Goal: Task Accomplishment & Management: Use online tool/utility

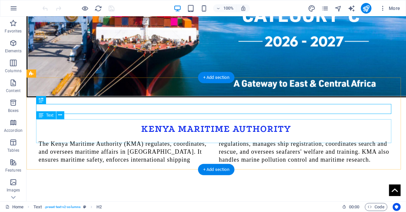
click at [109, 139] on div "The Kenya Maritime Authority (KMA) regulates, coordinates, and oversees maritim…" at bounding box center [215, 151] width 355 height 24
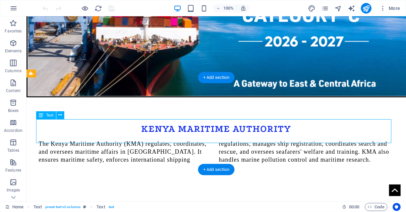
click at [109, 139] on div "The Kenya Maritime Authority (KMA) regulates, coordinates, and oversees maritim…" at bounding box center [215, 151] width 355 height 24
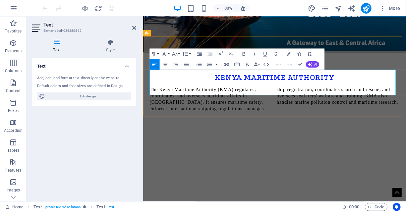
click at [247, 103] on p "The Kenya Maritime Authority (KMA) regulates, coordinates, and oversees maritim…" at bounding box center [307, 119] width 313 height 32
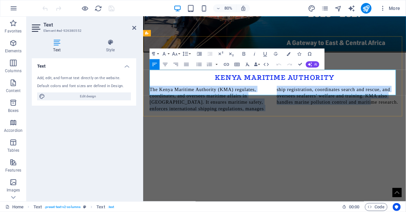
copy span "The Kenya Maritime Authority (KMA) regulates, coordinates, and oversees maritim…"
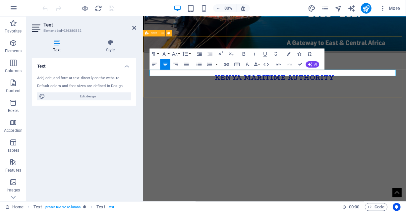
click at [299, 99] on div "KENYA MARITIME AUTHORITY" at bounding box center [307, 99] width 329 height 76
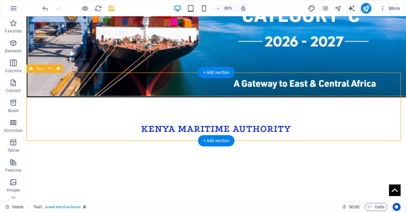
scroll to position [256, 0]
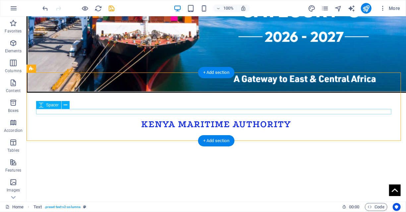
click at [208, 129] on div at bounding box center [215, 131] width 355 height 5
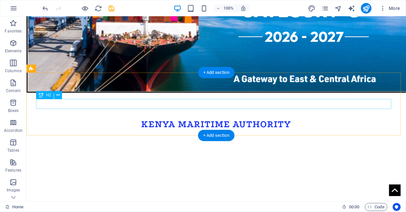
click at [214, 119] on div "KENYA MARITIME AUTHORITY" at bounding box center [215, 124] width 355 height 10
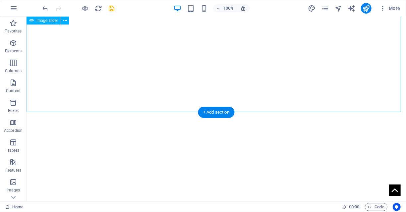
scroll to position [598, 0]
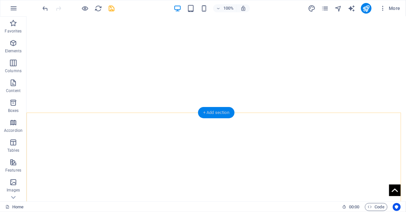
click at [216, 110] on div "+ Add section" at bounding box center [216, 112] width 37 height 11
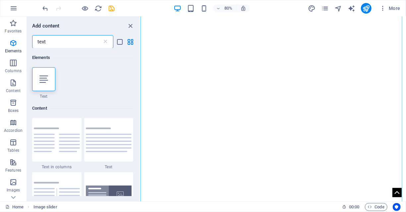
scroll to position [0, 0]
type input "t"
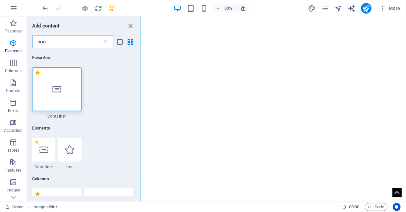
type input "con"
click at [61, 85] on icon at bounding box center [56, 89] width 9 height 9
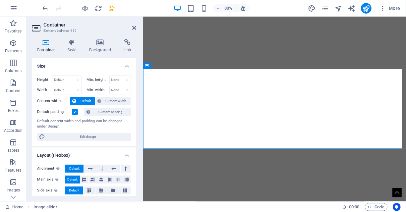
scroll to position [556, 0]
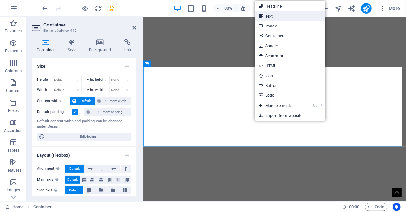
click at [274, 18] on link "Text" at bounding box center [290, 16] width 70 height 10
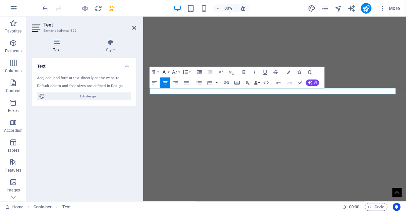
click at [168, 73] on button "Font Family" at bounding box center [165, 72] width 10 height 11
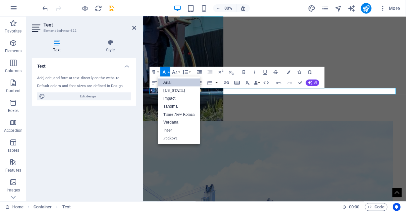
click at [175, 80] on link "Arial" at bounding box center [179, 83] width 42 height 8
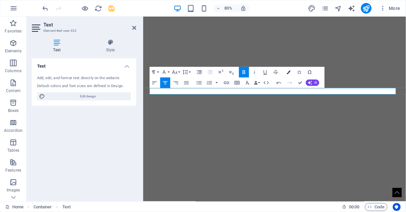
click at [288, 75] on button "Colors" at bounding box center [289, 72] width 10 height 11
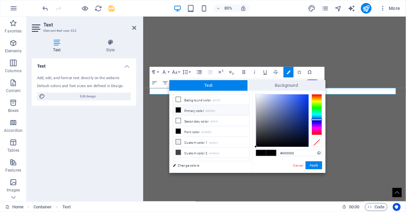
click at [318, 120] on div at bounding box center [317, 114] width 11 height 41
click at [302, 108] on div at bounding box center [282, 121] width 52 height 52
click at [298, 99] on div at bounding box center [282, 121] width 52 height 52
type input "#0c35b7"
click at [305, 109] on div at bounding box center [282, 121] width 52 height 52
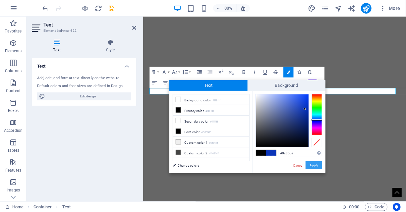
click at [311, 167] on button "Apply" at bounding box center [314, 165] width 17 height 8
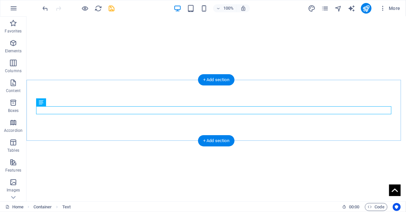
scroll to position [630, 0]
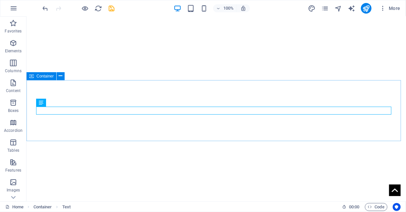
click at [38, 75] on span "Container" at bounding box center [44, 76] width 17 height 4
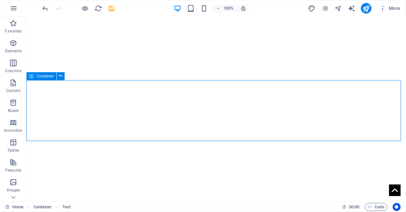
click at [38, 75] on span "Container" at bounding box center [44, 76] width 17 height 4
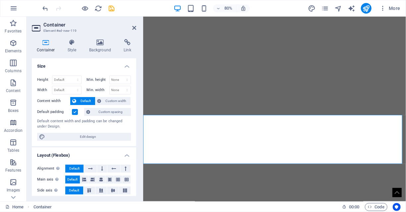
scroll to position [534, 0]
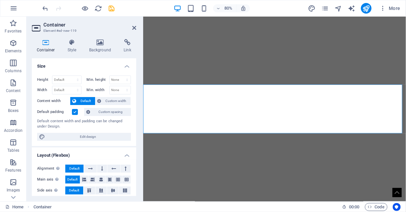
click at [76, 109] on label at bounding box center [75, 112] width 6 height 6
click at [0, 0] on input "Default padding" at bounding box center [0, 0] width 0 height 0
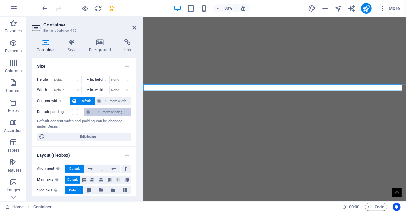
click at [115, 110] on span "Custom spacing" at bounding box center [110, 112] width 37 height 8
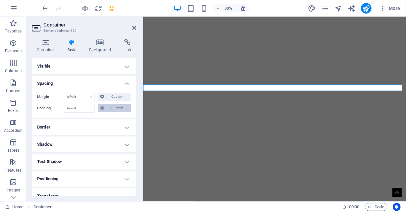
click at [106, 108] on span "Custom" at bounding box center [117, 108] width 23 height 8
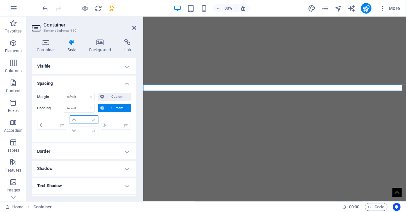
click at [80, 119] on input "number" at bounding box center [88, 120] width 20 height 8
type input "10"
type input "0"
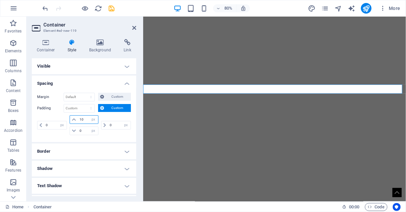
type input "1"
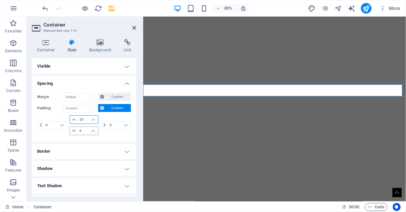
type input "20"
click at [82, 130] on input "0" at bounding box center [88, 131] width 20 height 8
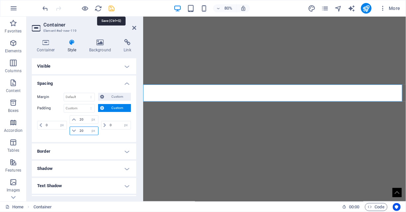
type input "20"
click at [111, 5] on icon "save" at bounding box center [112, 9] width 8 height 8
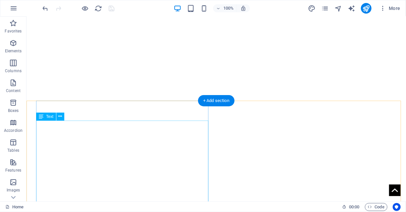
scroll to position [1202, 0]
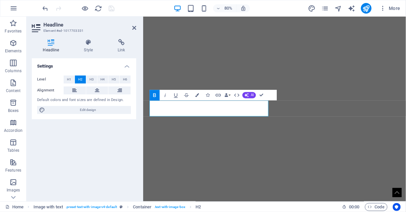
scroll to position [1145, 0]
click at [85, 110] on span "Edit design" at bounding box center [88, 110] width 82 height 8
select select "px"
select select "300"
select select "px"
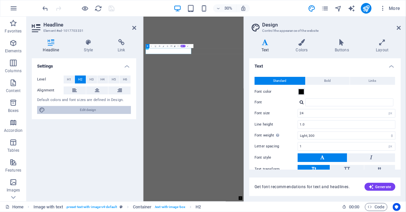
scroll to position [1163, 0]
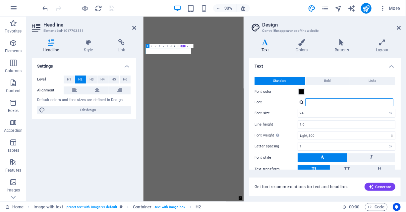
click at [316, 102] on input "Font" at bounding box center [349, 102] width 88 height 8
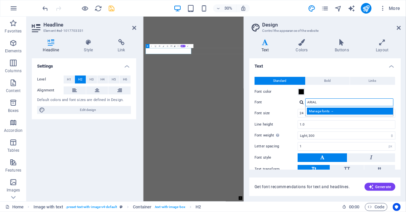
type input "ARIAL"
click at [325, 109] on div "Manage fonts →" at bounding box center [351, 111] width 88 height 7
click at [323, 103] on input "ARIAL" at bounding box center [349, 102] width 88 height 8
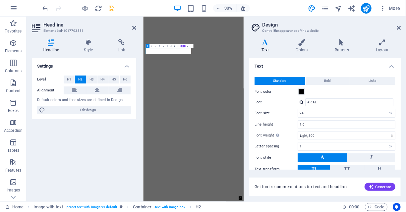
click at [301, 101] on div at bounding box center [302, 102] width 4 height 4
select select "popularity"
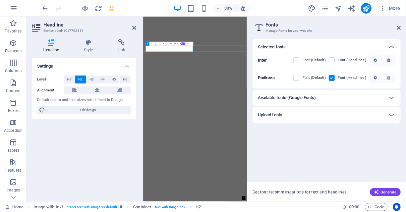
scroll to position [1178, 0]
click at [334, 78] on label at bounding box center [332, 78] width 6 height 6
click at [0, 0] on input "checkbox" at bounding box center [0, 0] width 0 height 0
click at [298, 58] on label at bounding box center [296, 60] width 6 height 6
click at [0, 0] on input "checkbox" at bounding box center [0, 0] width 0 height 0
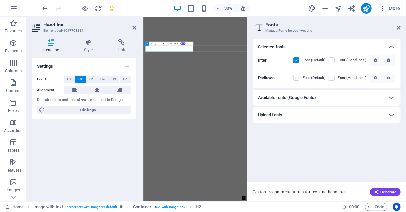
click at [297, 78] on label at bounding box center [296, 78] width 6 height 6
click at [0, 0] on input "checkbox" at bounding box center [0, 0] width 0 height 0
click at [296, 60] on label at bounding box center [296, 60] width 6 height 6
click at [0, 0] on input "checkbox" at bounding box center [0, 0] width 0 height 0
click at [348, 96] on div "Available fonts (Google Fonts)" at bounding box center [321, 98] width 126 height 8
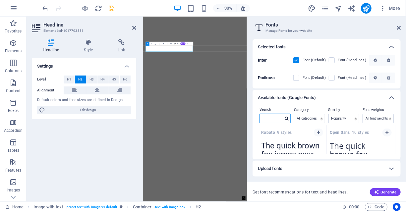
click at [280, 117] on input "text" at bounding box center [271, 118] width 23 height 9
type input "A"
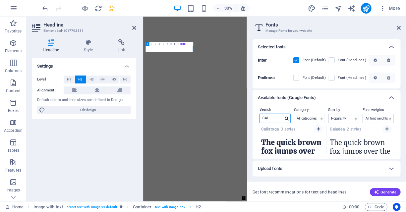
scroll to position [0, 0]
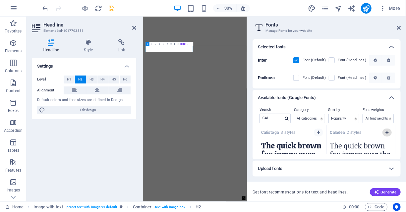
click at [387, 131] on icon "button" at bounding box center [387, 133] width 3 height 4
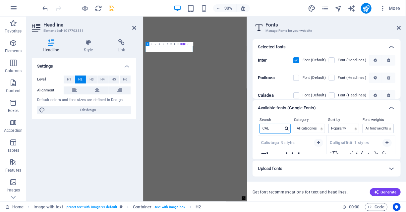
click at [280, 127] on input "CAL" at bounding box center [271, 128] width 23 height 9
type input "C"
type input "T"
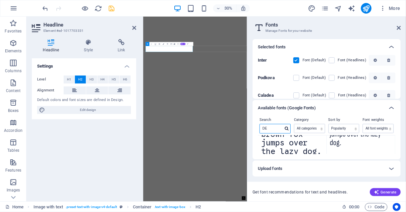
scroll to position [7, 0]
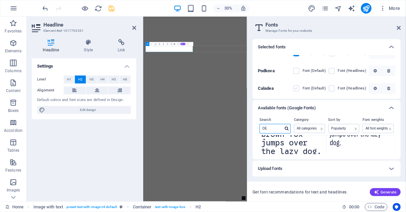
type input "DE"
click at [296, 86] on label at bounding box center [296, 89] width 6 height 6
click at [0, 0] on input "checkbox" at bounding box center [0, 0] width 0 height 0
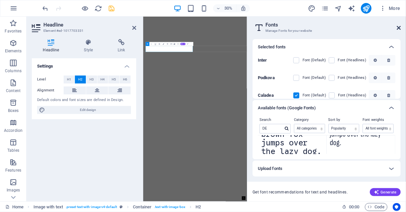
click at [400, 28] on icon at bounding box center [399, 27] width 4 height 5
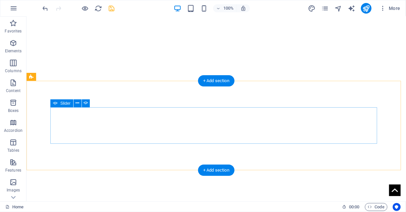
scroll to position [1595, 0]
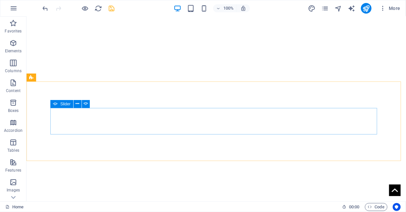
click at [63, 104] on span "Slider" at bounding box center [65, 104] width 10 height 4
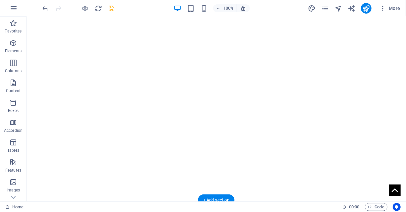
scroll to position [2102, 0]
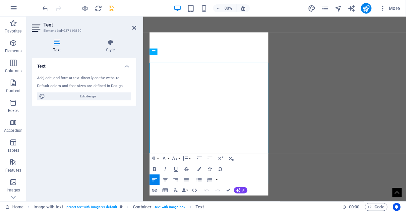
scroll to position [2177, 0]
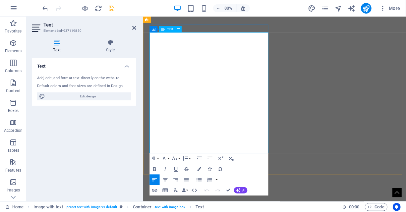
click at [168, 158] on button "Font Family" at bounding box center [165, 159] width 10 height 11
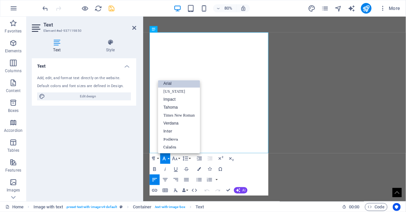
scroll to position [3, 0]
click at [186, 115] on link "Times New Roman" at bounding box center [179, 116] width 42 height 8
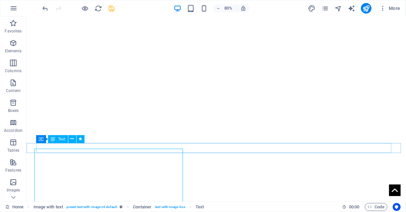
scroll to position [2102, 0]
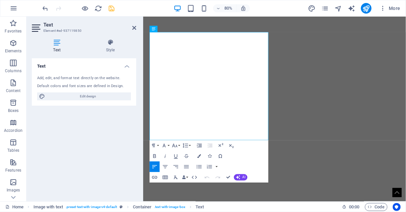
scroll to position [2177, 0]
click at [168, 146] on button "Font Family" at bounding box center [165, 146] width 10 height 11
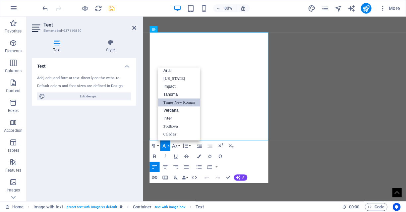
scroll to position [3, 0]
click at [168, 146] on button "Font Family" at bounding box center [165, 146] width 10 height 11
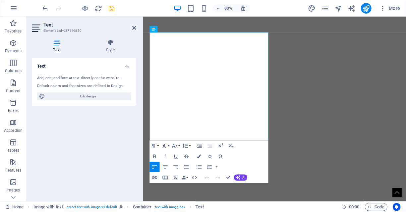
click at [168, 145] on button "Font Family" at bounding box center [165, 146] width 10 height 11
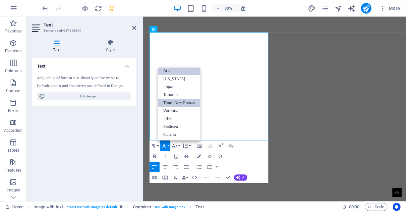
click at [168, 71] on link "Arial" at bounding box center [179, 71] width 42 height 8
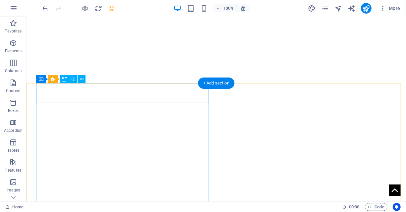
scroll to position [1215, 0]
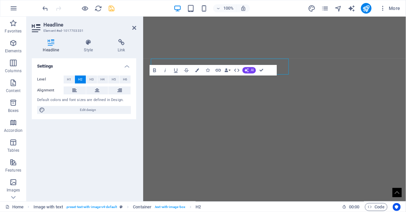
scroll to position [1190, 0]
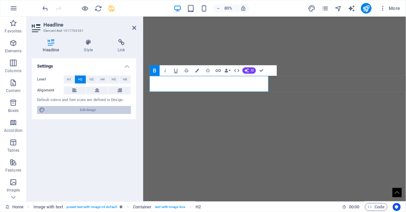
click at [100, 109] on span "Edit design" at bounding box center [88, 110] width 82 height 8
select select "px"
select select "300"
select select "px"
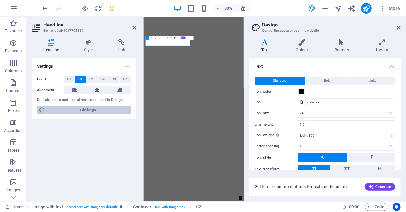
scroll to position [1191, 0]
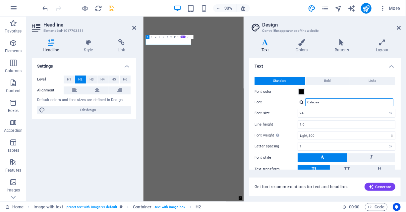
click at [334, 101] on input "Caladea" at bounding box center [349, 102] width 88 height 8
type input "C"
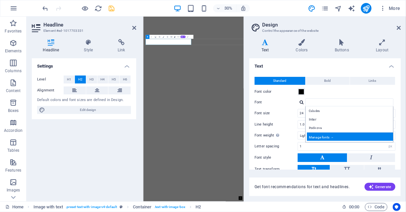
click at [325, 138] on div "Manage fonts →" at bounding box center [351, 137] width 88 height 8
select select "popularity"
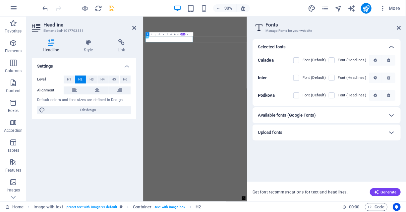
scroll to position [1191, 0]
click at [310, 114] on h6 "Available fonts (Google Fonts)" at bounding box center [287, 115] width 58 height 8
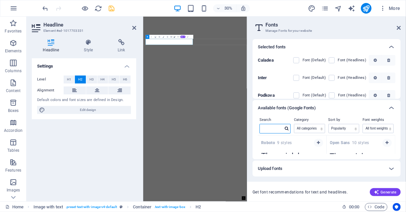
click at [281, 126] on input "text" at bounding box center [271, 128] width 23 height 9
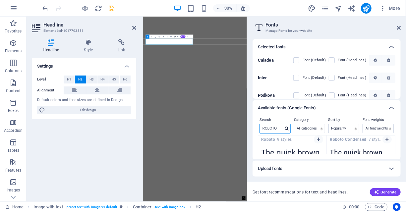
scroll to position [4, 0]
type input "ROBOTO"
click at [392, 168] on icon at bounding box center [392, 169] width 8 height 8
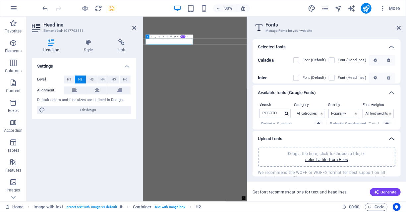
click at [391, 138] on icon at bounding box center [392, 139] width 8 height 8
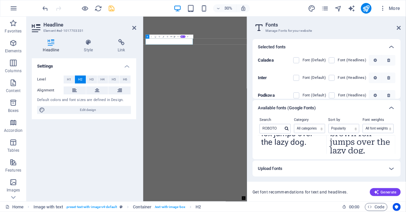
scroll to position [134, 0]
click at [385, 189] on button "Generate" at bounding box center [385, 192] width 31 height 8
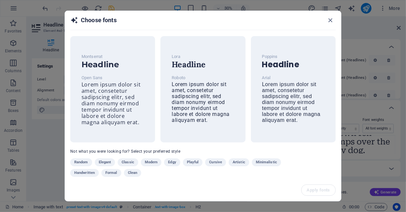
scroll to position [5, 0]
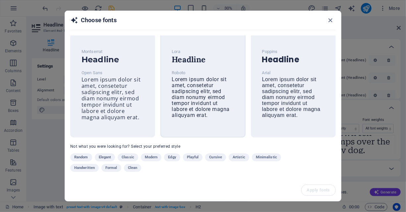
click at [189, 81] on span "Lorem ipsum dolor sit amet, consetetur sadipscing elitr, sed diam nonumy eirmod…" at bounding box center [201, 97] width 58 height 42
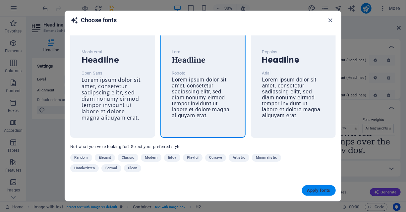
click at [320, 192] on span "Apply fonts" at bounding box center [318, 190] width 23 height 5
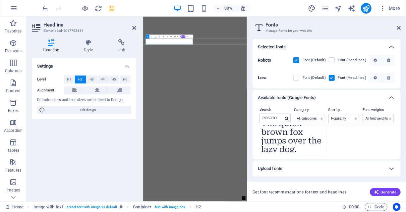
scroll to position [83, 0]
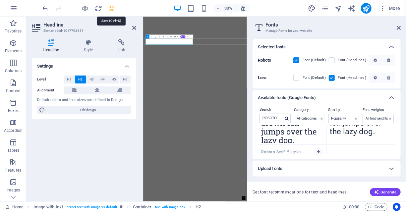
click at [110, 7] on icon "save" at bounding box center [112, 9] width 8 height 8
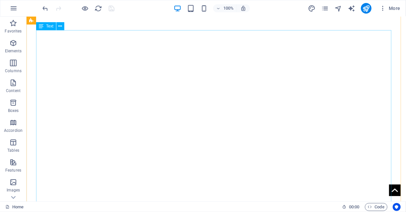
scroll to position [1499, 0]
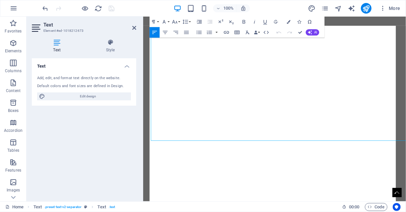
scroll to position [1526, 0]
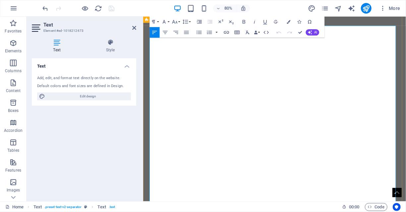
click at [168, 21] on button "Font Family" at bounding box center [165, 22] width 10 height 11
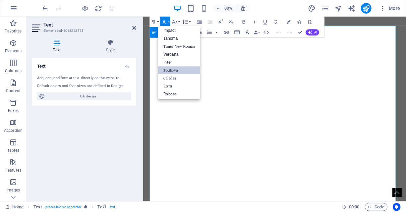
scroll to position [23, 0]
click at [178, 93] on link "Roboto" at bounding box center [179, 93] width 42 height 8
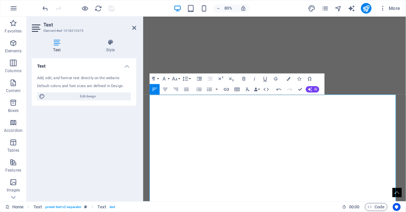
scroll to position [1439, 0]
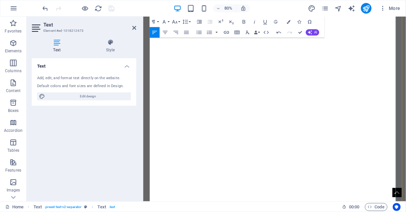
scroll to position [1543, 0]
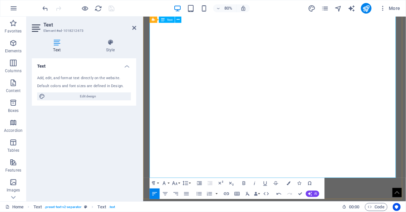
click at [190, 185] on button "Line Height" at bounding box center [186, 183] width 10 height 11
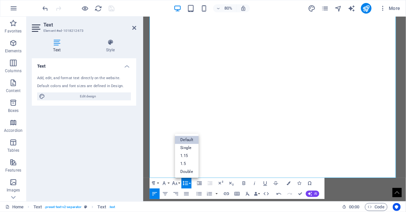
scroll to position [0, 0]
click at [188, 147] on link "Single" at bounding box center [187, 148] width 24 height 8
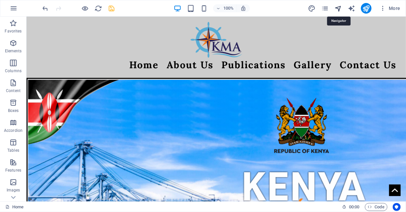
click at [338, 7] on icon "navigator" at bounding box center [339, 9] width 8 height 8
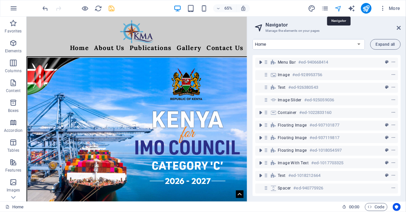
click at [338, 7] on icon "navigator" at bounding box center [339, 9] width 8 height 8
click at [360, 45] on select "Home About Us Exhibitions Publications Contact Gallery Legal Notice Exhibitions…" at bounding box center [309, 44] width 112 height 11
select select "17228971-en"
click at [253, 39] on select "Home About Us Exhibitions Publications Contact Gallery Legal Notice Exhibitions…" at bounding box center [309, 44] width 112 height 11
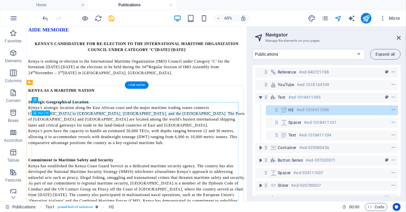
scroll to position [151, 0]
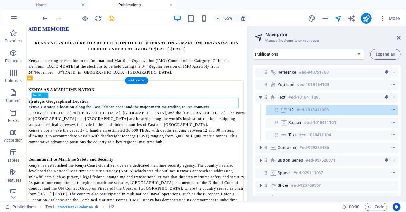
click at [229, 35] on div "AIDE MEMOIRE" at bounding box center [196, 30] width 334 height 9
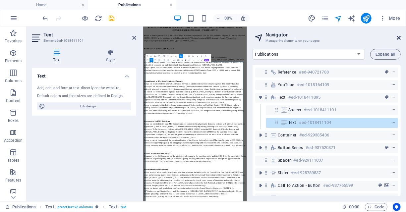
click at [399, 35] on icon at bounding box center [399, 37] width 4 height 5
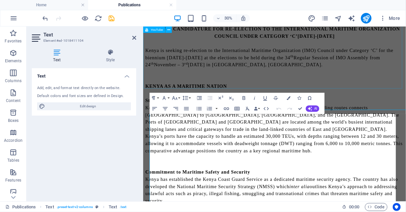
scroll to position [166, 0]
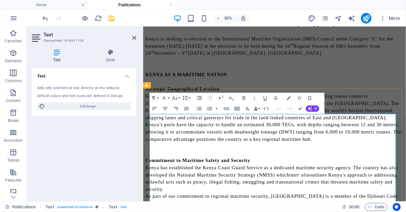
click at [226, 64] on p "Kenya is seeking re-election to the International Maritime Organization (IMO) C…" at bounding box center [307, 50] width 323 height 27
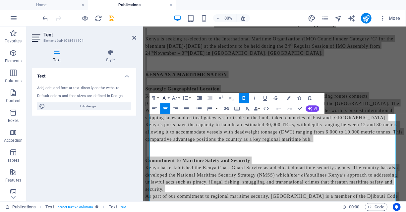
click at [168, 96] on button "Font Family" at bounding box center [165, 98] width 10 height 11
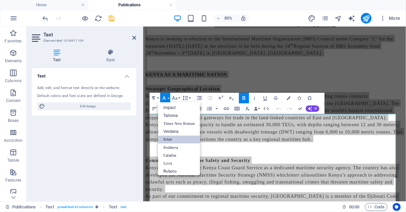
scroll to position [23, 0]
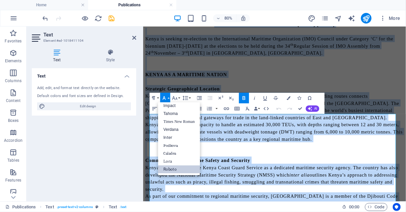
click at [175, 169] on link "Roboto" at bounding box center [179, 169] width 42 height 8
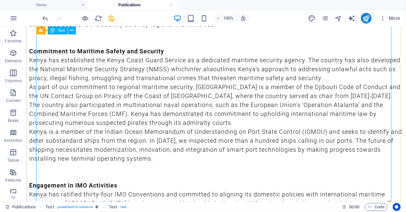
scroll to position [306, 0]
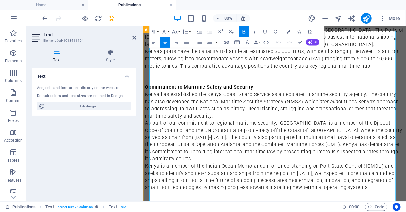
scroll to position [273, 0]
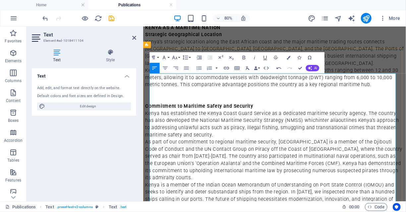
scroll to position [217, 0]
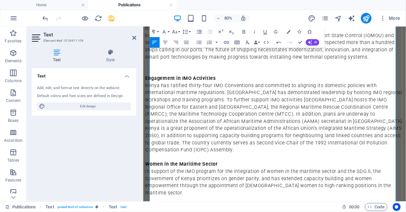
scroll to position [405, 0]
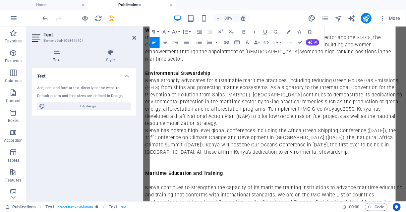
scroll to position [572, 0]
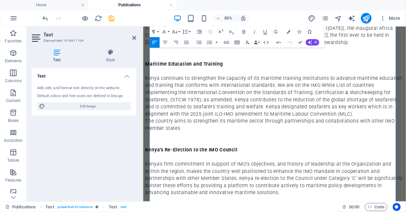
scroll to position [724, 0]
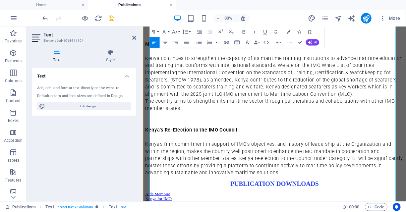
click at [318, 43] on p at bounding box center [307, 38] width 323 height 9
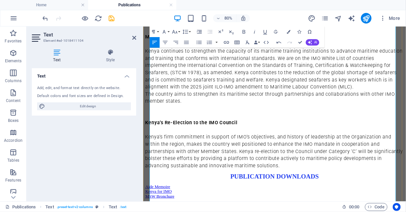
click at [318, 52] on p at bounding box center [307, 47] width 323 height 9
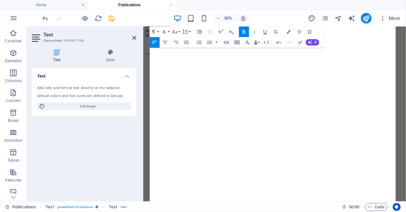
scroll to position [918, 0]
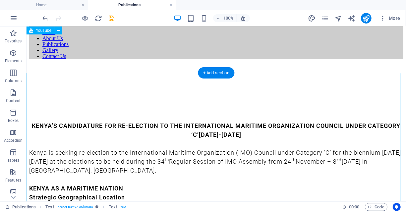
scroll to position [0, 0]
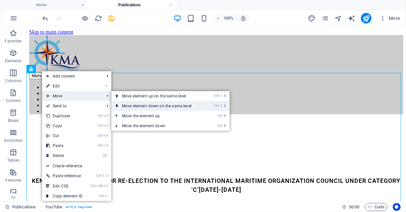
click at [151, 103] on link "Ctrl ⇧ ⬇ Move element down on the same level" at bounding box center [158, 106] width 94 height 10
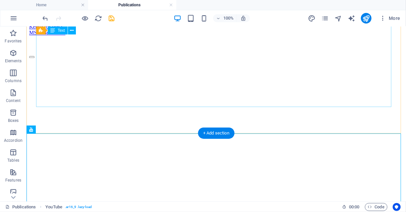
scroll to position [826, 0]
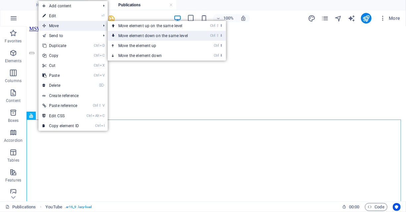
click at [138, 33] on link "Ctrl ⇧ ⬇ Move element down on the same level" at bounding box center [155, 36] width 94 height 10
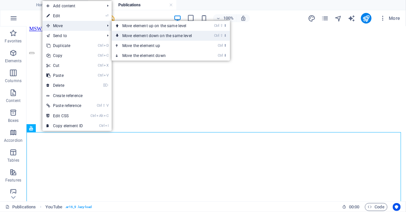
click at [147, 35] on link "Ctrl ⇧ ⬇ Move element down on the same level" at bounding box center [159, 36] width 94 height 10
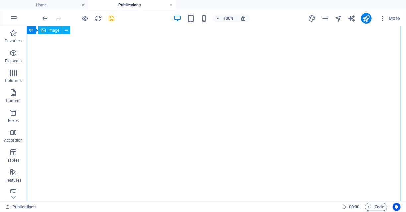
scroll to position [1284, 0]
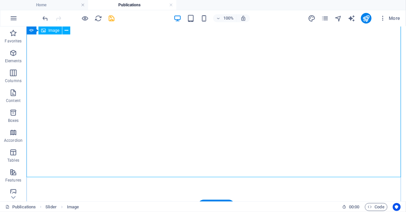
scroll to position [1329, 0]
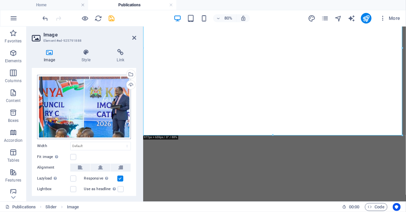
scroll to position [0, 0]
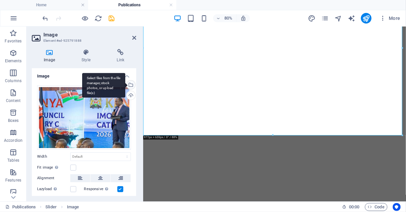
click at [131, 87] on div "Select files from the file manager, stock photos, or upload file(s)" at bounding box center [130, 86] width 10 height 10
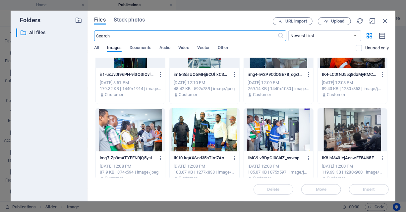
scroll to position [202, 0]
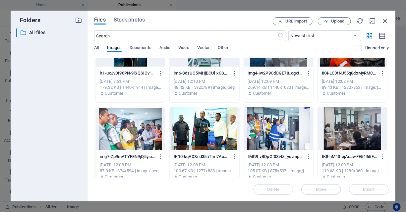
click at [273, 120] on div at bounding box center [278, 128] width 69 height 43
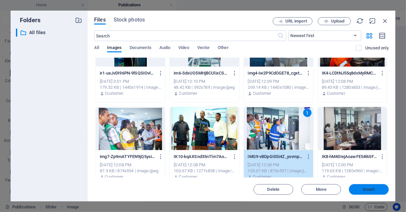
click at [371, 189] on span "Insert" at bounding box center [369, 190] width 12 height 4
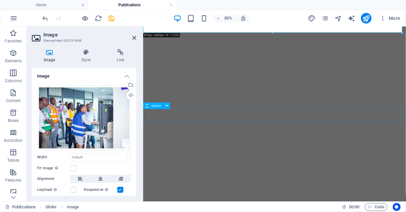
scroll to position [1540, 0]
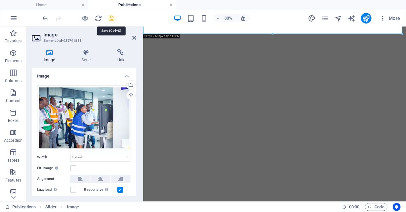
click at [111, 18] on icon "save" at bounding box center [112, 19] width 8 height 8
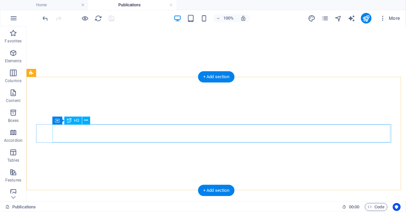
scroll to position [1565, 0]
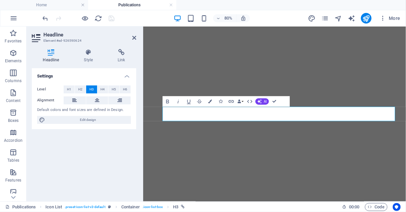
scroll to position [1665, 0]
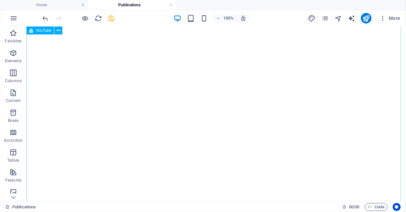
scroll to position [979, 0]
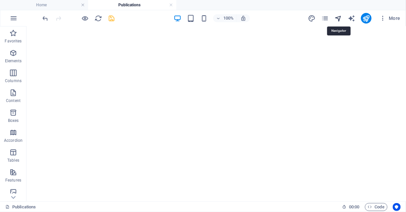
click at [340, 18] on icon "navigator" at bounding box center [339, 19] width 8 height 8
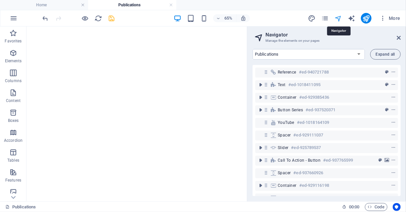
scroll to position [1080, 0]
click at [358, 53] on select "Home About Us Exhibitions Publications Contact Gallery Legal Notice Exhibitions…" at bounding box center [309, 54] width 112 height 11
select select "17228965-en"
click at [253, 49] on select "Home About Us Exhibitions Publications Contact Gallery Legal Notice Exhibitions…" at bounding box center [309, 54] width 112 height 11
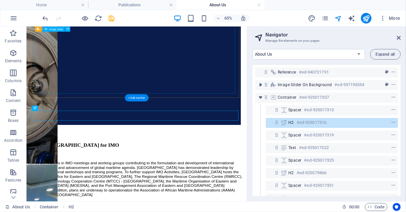
scroll to position [123, 0]
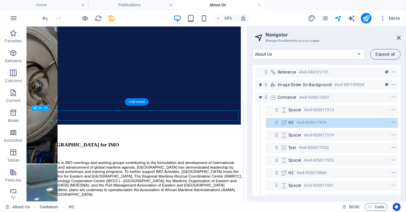
click at [173, 204] on div "About [GEOGRAPHIC_DATA] for IMO" at bounding box center [196, 208] width 334 height 9
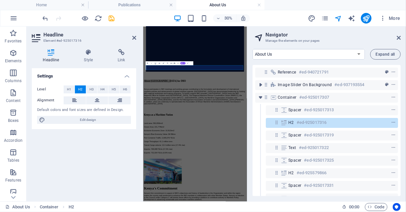
click at [401, 39] on aside "Navigator Manage the elements on your pages Home About Us Exhibitions Publicati…" at bounding box center [326, 114] width 159 height 175
click at [400, 36] on icon at bounding box center [399, 37] width 4 height 5
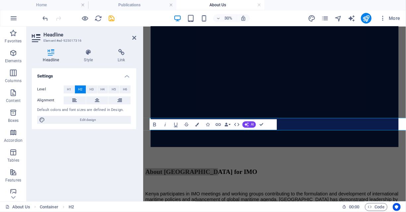
scroll to position [137, 0]
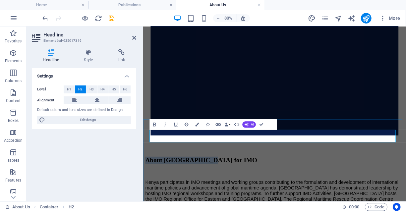
click at [282, 189] on h2 "About [GEOGRAPHIC_DATA] for IMO" at bounding box center [307, 193] width 323 height 9
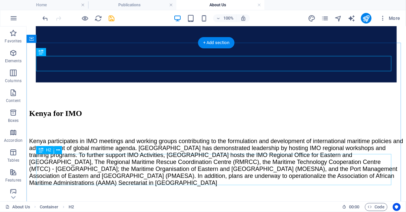
scroll to position [223, 0]
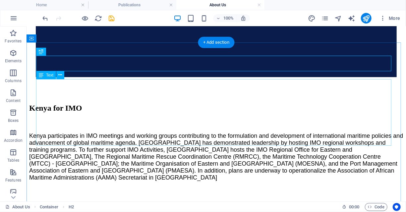
click at [158, 132] on div "Kenya participates in IMO meetings and working groups contributing to the formu…" at bounding box center [216, 156] width 374 height 49
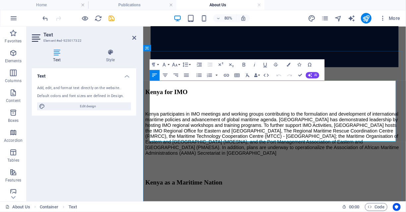
click at [222, 132] on span "Kenya participates in IMO meetings and working groups contributing to the formu…" at bounding box center [304, 159] width 317 height 55
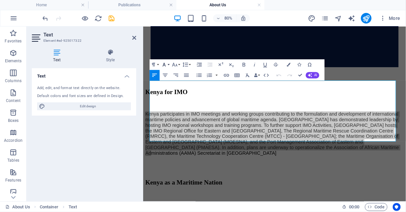
click at [168, 61] on button "Font Family" at bounding box center [165, 64] width 10 height 11
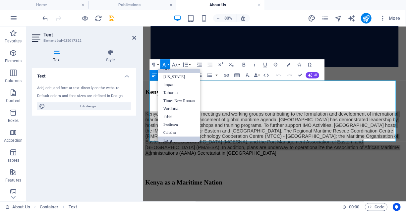
scroll to position [23, 0]
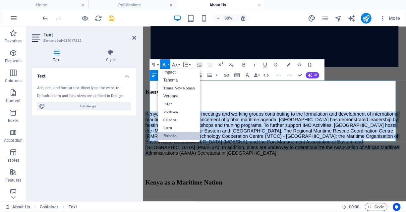
click at [168, 135] on link "Roboto" at bounding box center [179, 136] width 42 height 8
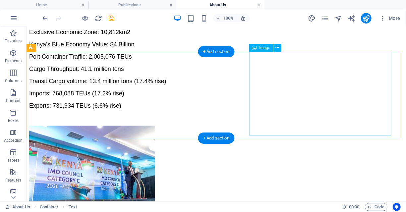
scroll to position [459, 0]
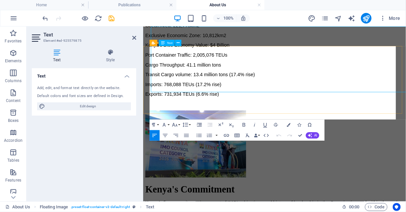
scroll to position [483, 0]
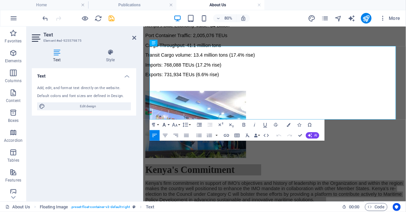
click at [167, 124] on button "Font Family" at bounding box center [165, 124] width 10 height 11
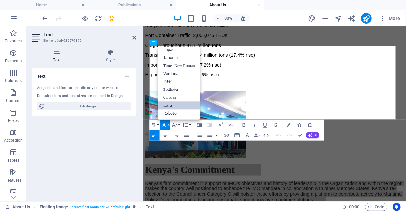
scroll to position [23, 0]
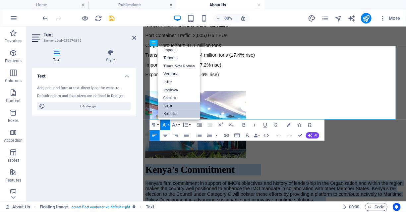
click at [174, 113] on link "Roboto" at bounding box center [179, 114] width 42 height 8
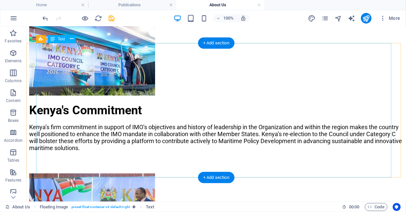
scroll to position [572, 0]
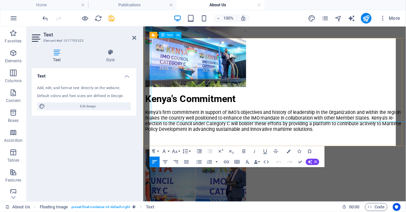
scroll to position [602, 0]
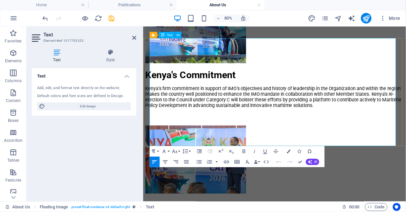
click at [169, 152] on button "Font Family" at bounding box center [165, 151] width 10 height 11
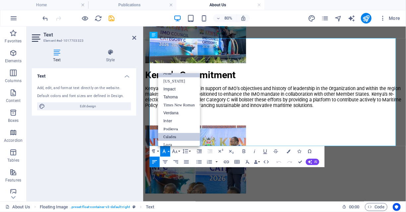
scroll to position [23, 0]
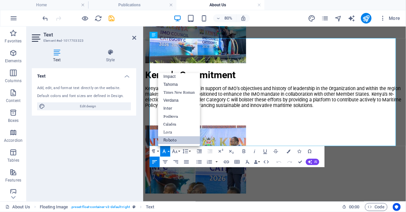
click at [166, 139] on link "Roboto" at bounding box center [179, 140] width 42 height 8
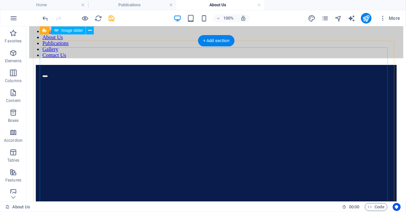
scroll to position [0, 0]
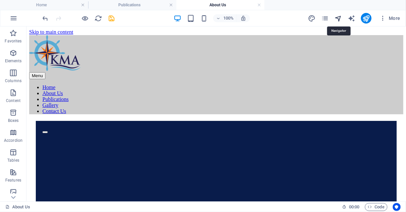
click at [337, 18] on icon "navigator" at bounding box center [339, 19] width 8 height 8
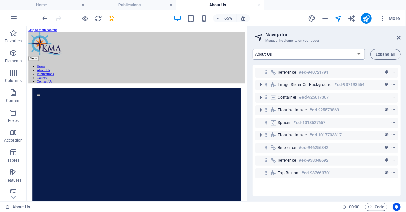
click at [359, 53] on select "Home About Us Exhibitions Publications Contact Gallery Legal Notice Exhibitions…" at bounding box center [309, 54] width 112 height 11
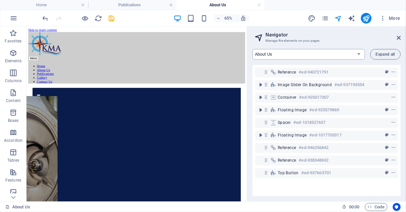
select select "17228971-en"
click at [253, 49] on select "Home About Us Exhibitions Publications Contact Gallery Legal Notice Exhibitions…" at bounding box center [309, 54] width 112 height 11
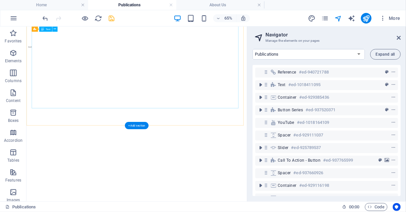
scroll to position [869, 0]
click at [400, 37] on icon at bounding box center [399, 37] width 4 height 5
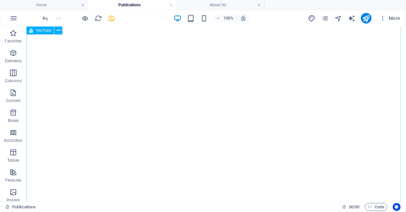
scroll to position [1023, 0]
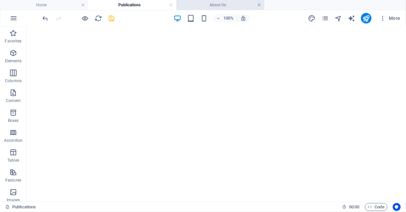
click at [259, 2] on link at bounding box center [259, 5] width 4 height 6
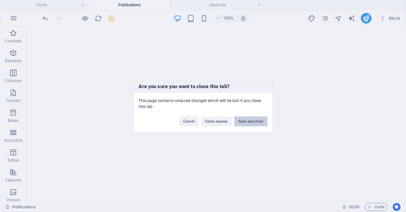
click at [244, 122] on button "Save and close" at bounding box center [250, 122] width 33 height 10
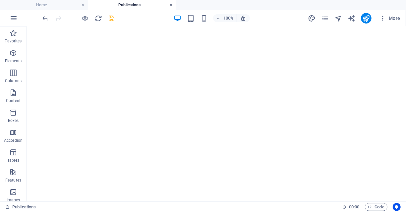
click at [172, 6] on link at bounding box center [171, 5] width 4 height 6
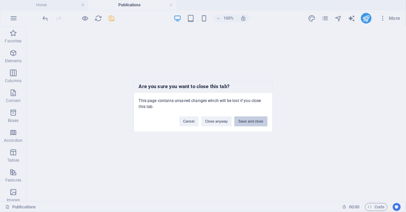
click at [253, 122] on button "Save and close" at bounding box center [250, 122] width 33 height 10
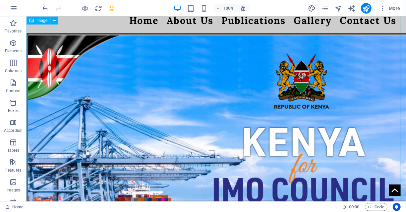
scroll to position [0, 0]
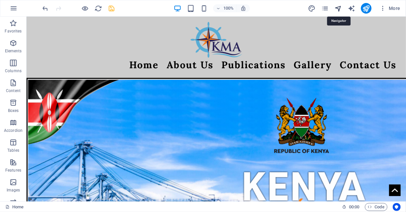
click at [339, 9] on icon "navigator" at bounding box center [339, 9] width 8 height 8
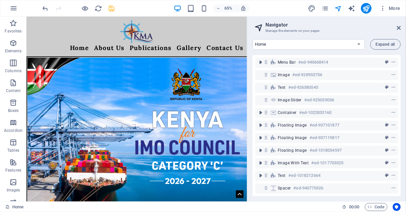
click at [401, 27] on aside "Navigator Manage the elements on your pages Home About Us Exhibitions Publicati…" at bounding box center [326, 109] width 159 height 185
click at [399, 27] on icon at bounding box center [399, 27] width 4 height 5
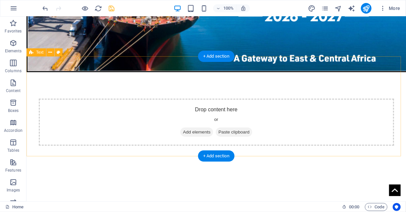
scroll to position [278, 0]
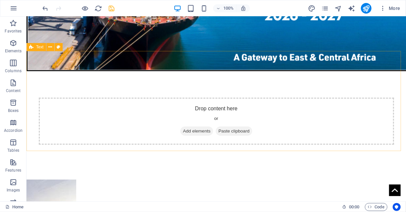
click at [36, 48] on span "Text" at bounding box center [39, 47] width 7 height 4
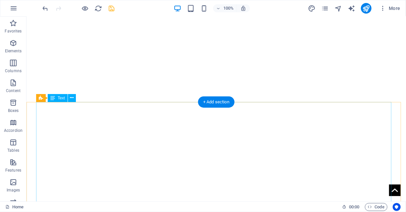
scroll to position [541, 0]
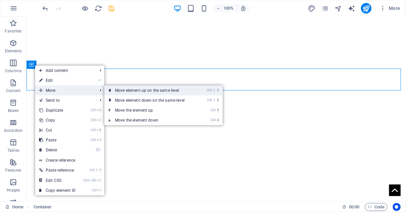
click at [127, 92] on link "Ctrl ⇧ ⬆ Move element up on the same level" at bounding box center [151, 91] width 94 height 10
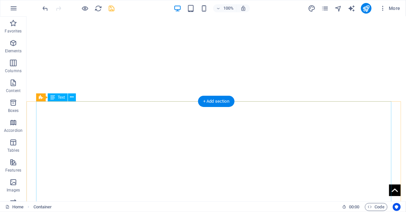
scroll to position [540, 0]
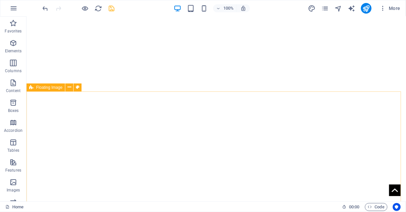
click at [42, 86] on span "Floating Image" at bounding box center [49, 88] width 26 height 4
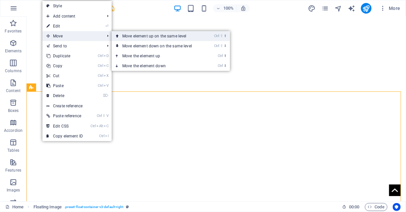
click at [137, 36] on link "Ctrl ⇧ ⬆ Move element up on the same level" at bounding box center [159, 36] width 94 height 10
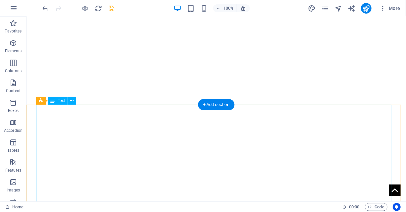
scroll to position [659, 0]
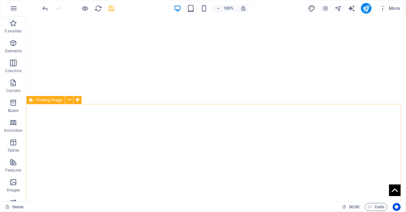
click at [40, 101] on span "Floating Image" at bounding box center [49, 100] width 26 height 4
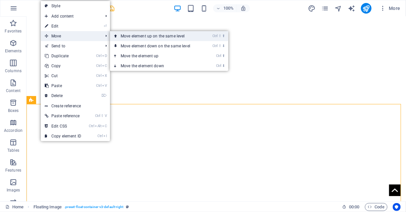
click at [140, 34] on link "Ctrl ⇧ ⬆ Move element up on the same level" at bounding box center [157, 36] width 94 height 10
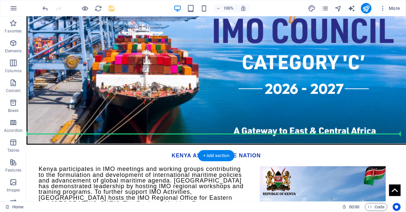
scroll to position [222, 0]
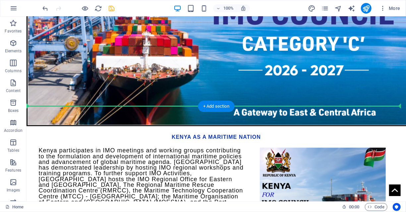
drag, startPoint x: 68, startPoint y: 56, endPoint x: 66, endPoint y: 104, distance: 48.5
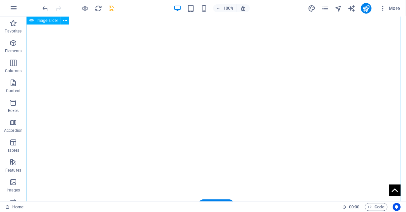
scroll to position [402, 0]
select select "ms"
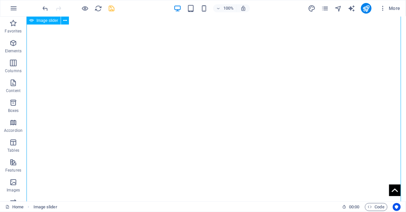
select select "s"
select select "progressive"
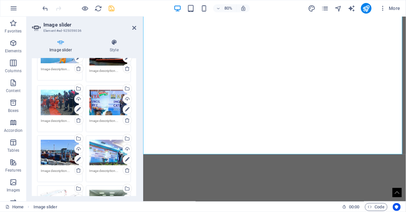
scroll to position [68, 0]
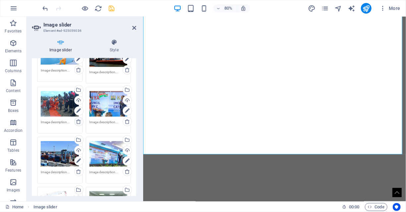
click at [78, 121] on icon at bounding box center [78, 121] width 5 height 5
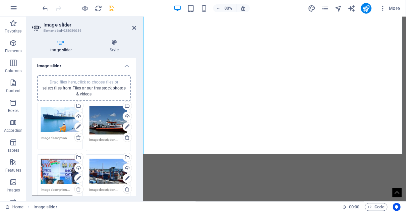
scroll to position [0, 0]
click at [78, 115] on div "Upload" at bounding box center [78, 117] width 10 height 10
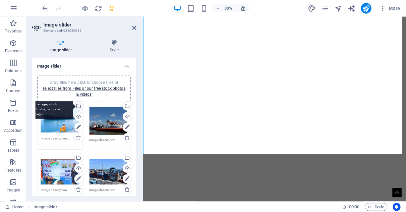
click at [78, 105] on div "Select files from the file manager, stock photos, or upload file(s)" at bounding box center [78, 107] width 10 height 10
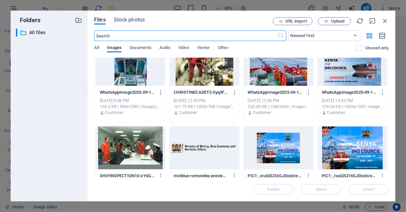
scroll to position [851, 0]
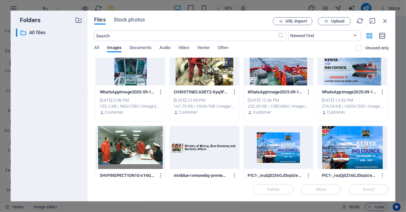
click at [341, 152] on div at bounding box center [352, 147] width 69 height 43
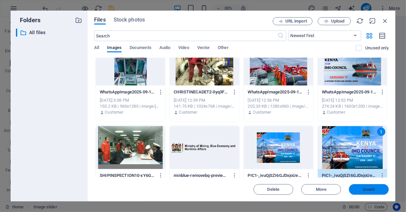
click at [372, 188] on span "Insert" at bounding box center [369, 190] width 12 height 4
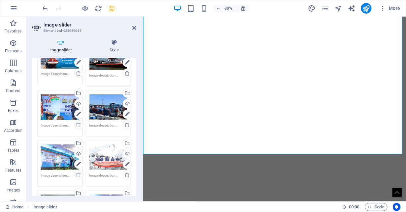
scroll to position [64, 0]
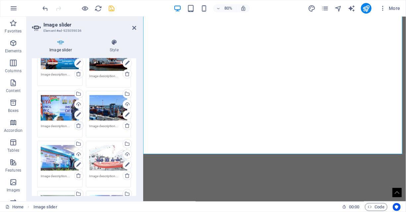
click at [77, 125] on icon at bounding box center [78, 125] width 5 height 5
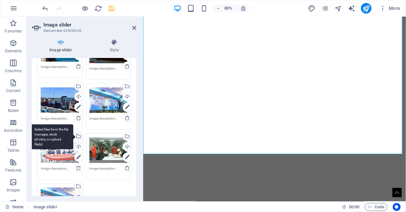
scroll to position [72, 0]
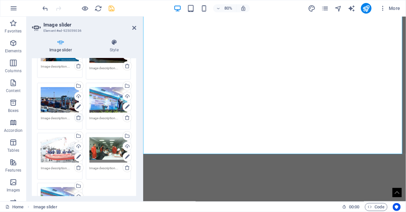
click at [79, 115] on icon at bounding box center [78, 117] width 5 height 5
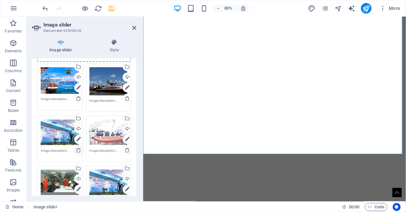
scroll to position [37, 0]
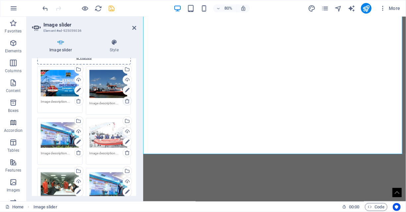
click at [127, 100] on icon at bounding box center [127, 100] width 5 height 5
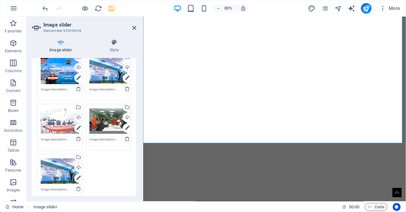
scroll to position [50, 0]
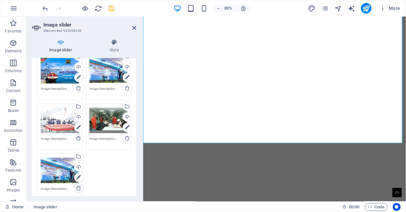
click at [78, 187] on icon at bounding box center [78, 188] width 5 height 5
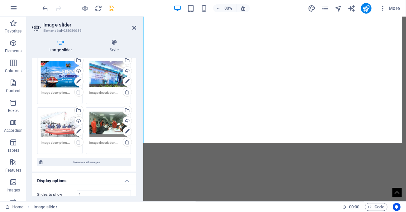
scroll to position [48, 0]
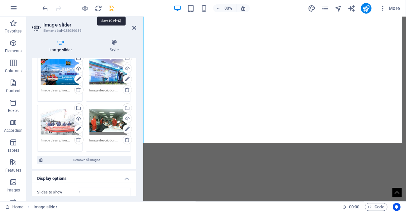
click at [113, 6] on icon "save" at bounding box center [112, 9] width 8 height 8
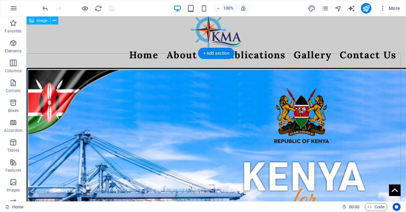
scroll to position [0, 0]
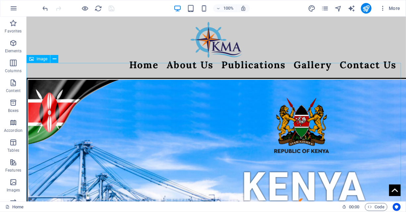
click at [38, 59] on span "Image" at bounding box center [41, 59] width 11 height 4
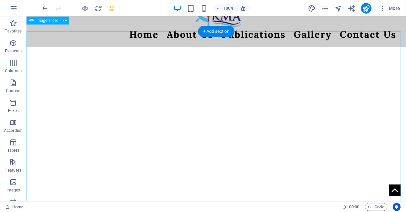
scroll to position [30, 0]
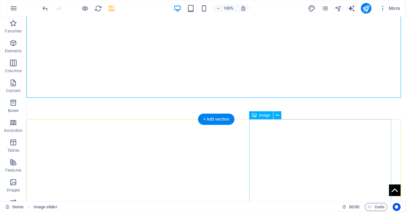
scroll to position [232, 0]
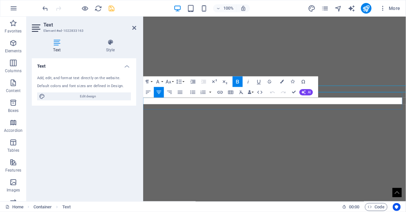
scroll to position [196, 0]
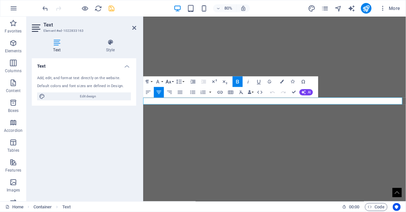
click at [171, 80] on icon "button" at bounding box center [168, 82] width 6 height 6
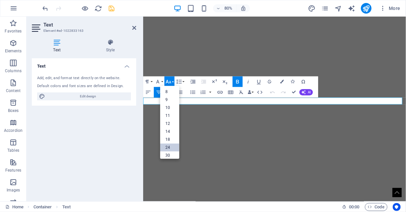
click at [169, 147] on link "24" at bounding box center [169, 148] width 19 height 8
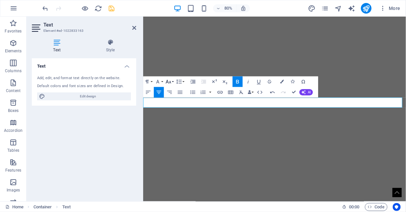
click at [172, 81] on button "Font Size" at bounding box center [169, 82] width 10 height 11
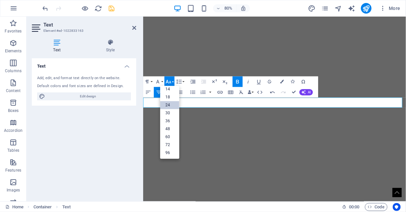
scroll to position [53, 0]
click at [169, 112] on link "30" at bounding box center [169, 113] width 19 height 8
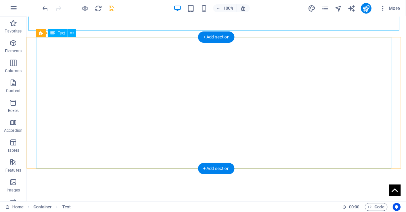
scroll to position [320, 0]
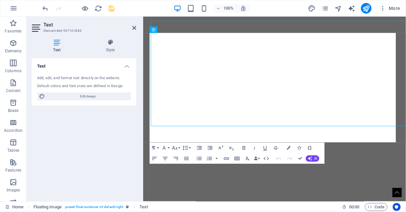
scroll to position [299, 0]
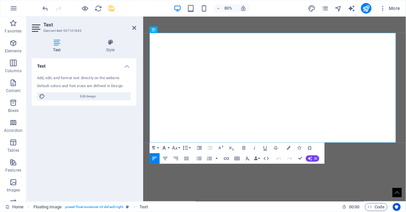
click at [168, 146] on button "Font Family" at bounding box center [165, 148] width 10 height 11
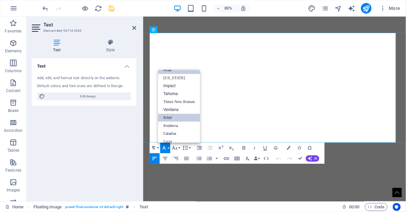
scroll to position [23, 0]
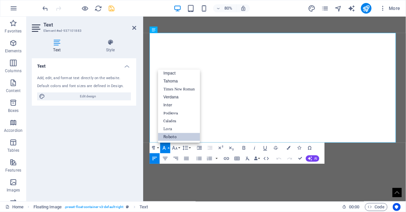
click at [178, 136] on link "Roboto" at bounding box center [179, 137] width 42 height 8
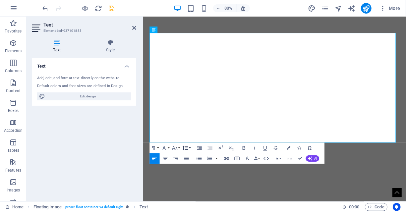
click at [191, 148] on button "Line Height" at bounding box center [186, 148] width 10 height 11
click at [187, 113] on link "Single" at bounding box center [187, 113] width 24 height 8
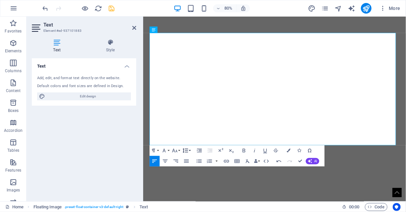
click at [190, 150] on button "Line Height" at bounding box center [186, 151] width 10 height 11
click at [188, 106] on link "Default" at bounding box center [187, 107] width 24 height 8
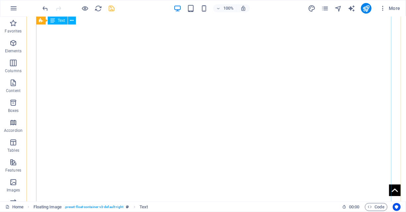
scroll to position [533, 0]
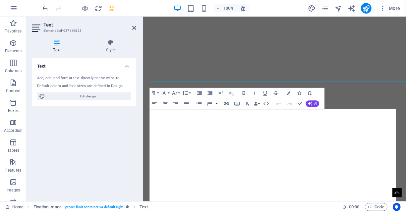
scroll to position [410, 0]
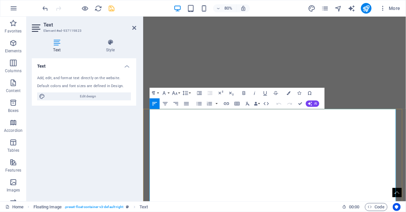
click at [179, 93] on button "Font Size" at bounding box center [176, 93] width 10 height 11
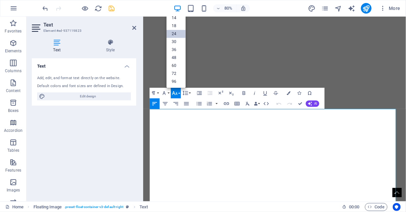
scroll to position [53, 0]
click at [179, 93] on button "Font Size" at bounding box center [176, 93] width 10 height 11
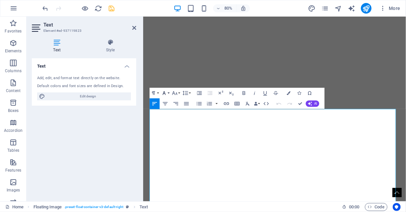
click at [168, 93] on button "Font Family" at bounding box center [165, 93] width 10 height 11
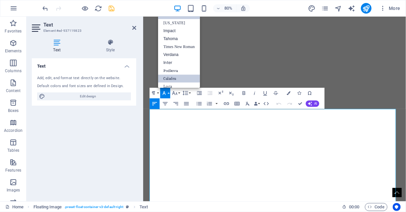
scroll to position [23, 0]
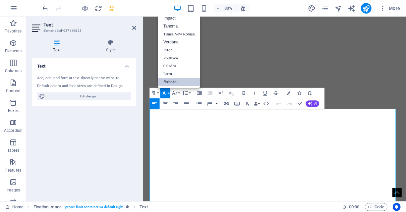
click at [172, 81] on link "Roboto" at bounding box center [179, 82] width 42 height 8
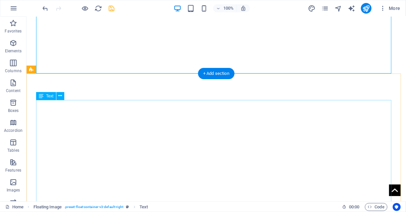
scroll to position [686, 0]
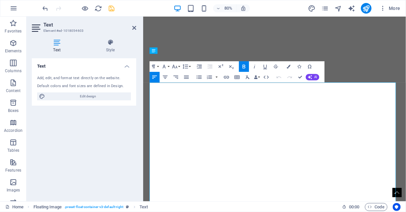
scroll to position [703, 0]
click at [167, 65] on button "Font Family" at bounding box center [165, 66] width 10 height 11
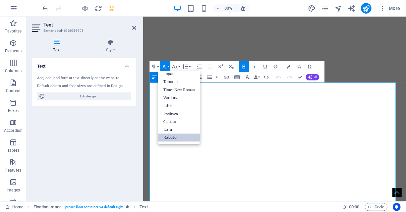
scroll to position [23, 0]
click at [181, 140] on link "Roboto" at bounding box center [179, 138] width 42 height 8
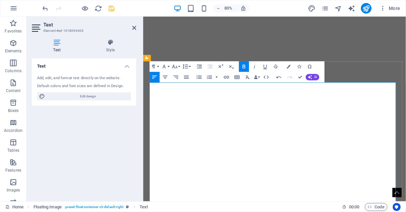
click at [190, 66] on button "Line Height" at bounding box center [186, 66] width 10 height 11
click at [189, 77] on link "Default" at bounding box center [187, 77] width 24 height 8
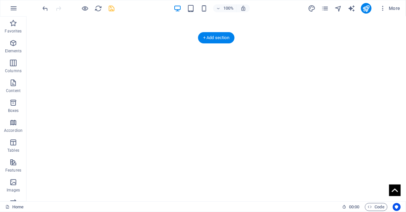
scroll to position [937, 0]
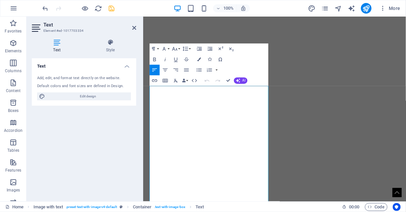
scroll to position [954, 0]
click at [190, 48] on button "Line Height" at bounding box center [186, 49] width 10 height 11
click at [188, 58] on link "Default" at bounding box center [187, 59] width 24 height 8
click at [170, 47] on button "Font Family" at bounding box center [165, 49] width 10 height 11
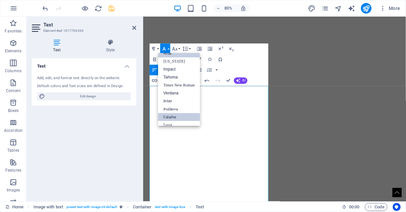
scroll to position [23, 0]
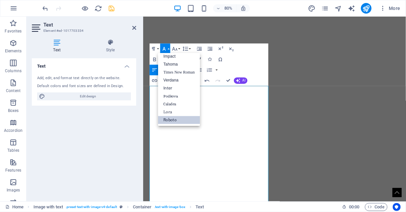
click at [169, 120] on link "Roboto" at bounding box center [179, 120] width 42 height 8
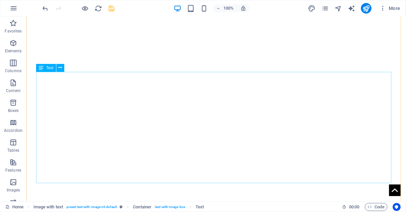
scroll to position [1160, 0]
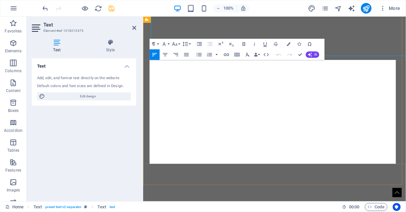
scroll to position [1239, 0]
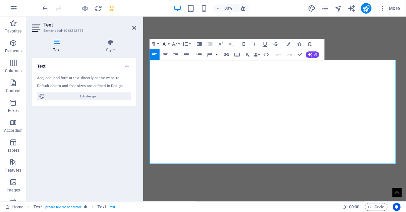
click at [168, 43] on button "Font Family" at bounding box center [165, 44] width 10 height 11
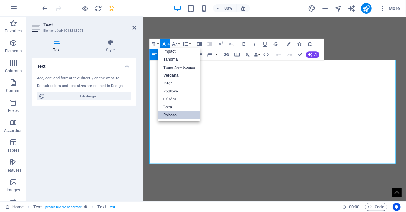
scroll to position [23, 0]
click at [178, 118] on link "Roboto" at bounding box center [179, 116] width 42 height 8
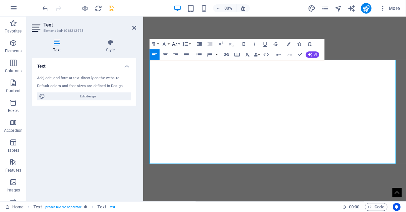
click at [179, 44] on button "Font Size" at bounding box center [176, 44] width 10 height 11
click at [189, 44] on button "Line Height" at bounding box center [186, 44] width 10 height 11
click at [189, 52] on link "Default" at bounding box center [187, 55] width 24 height 8
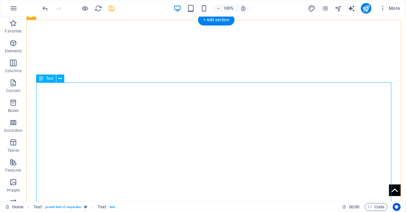
scroll to position [1159, 0]
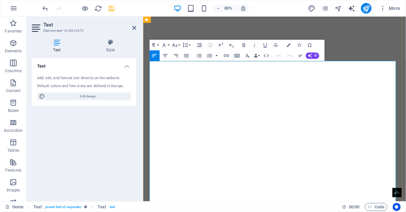
click at [168, 44] on button "Font Family" at bounding box center [165, 45] width 10 height 11
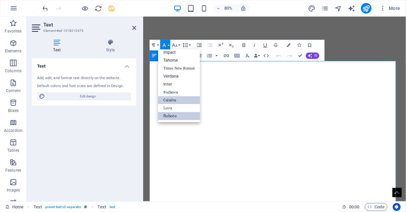
scroll to position [23, 0]
click at [177, 115] on link "Roboto" at bounding box center [179, 116] width 42 height 8
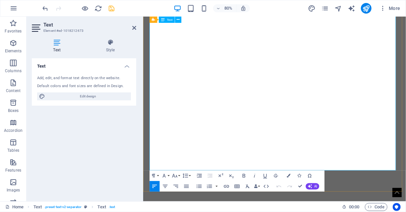
scroll to position [1310, 0]
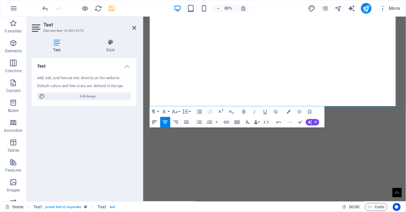
click at [153, 123] on icon "button" at bounding box center [155, 122] width 6 height 6
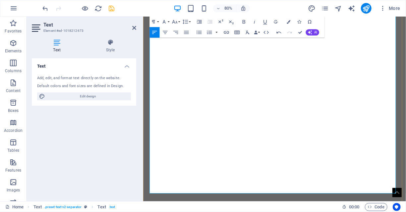
click at [168, 21] on button "Font Family" at bounding box center [165, 22] width 10 height 11
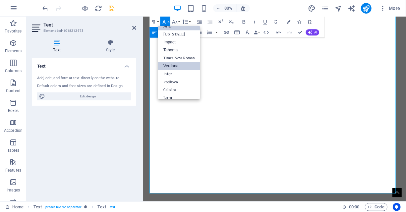
scroll to position [23, 0]
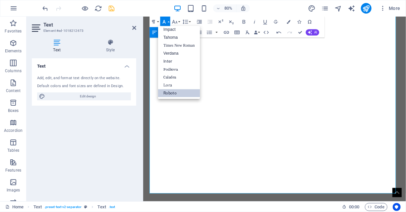
click at [178, 91] on link "Roboto" at bounding box center [179, 93] width 42 height 8
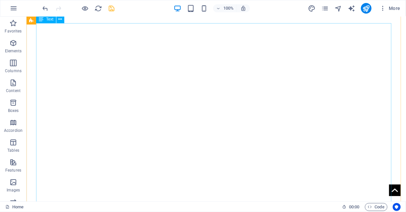
scroll to position [1204, 0]
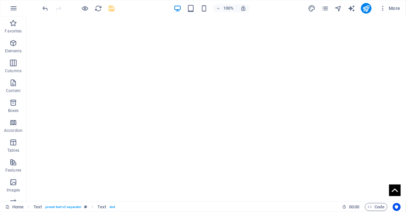
scroll to position [1570, 0]
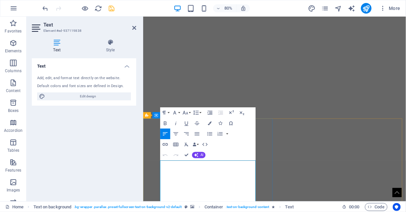
click at [179, 113] on button "Font Family" at bounding box center [176, 112] width 10 height 11
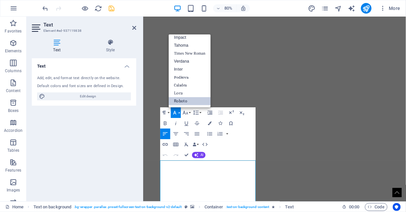
scroll to position [23, 0]
click at [186, 100] on link "Roboto" at bounding box center [190, 102] width 42 height 8
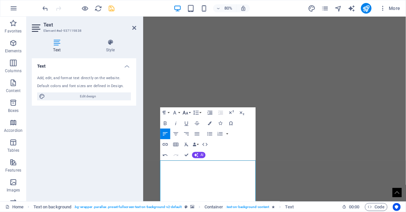
click at [188, 112] on icon "button" at bounding box center [185, 113] width 6 height 6
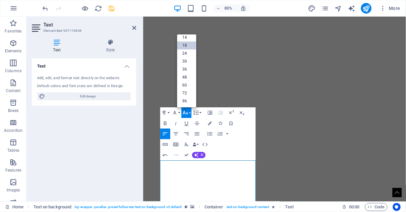
scroll to position [53, 0]
click at [188, 112] on icon "button" at bounding box center [185, 113] width 6 height 6
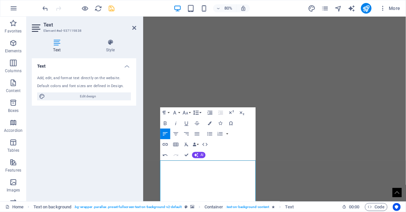
click at [202, 112] on button "Line Height" at bounding box center [197, 112] width 10 height 11
click at [196, 122] on link "Default" at bounding box center [198, 123] width 24 height 8
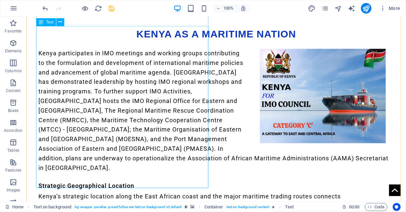
scroll to position [1972, 0]
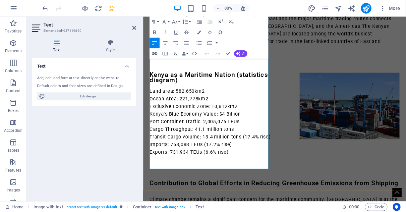
click at [190, 20] on button "Line Height" at bounding box center [186, 22] width 10 height 11
click at [186, 29] on link "Default" at bounding box center [187, 32] width 24 height 8
click at [179, 21] on button "Font Size" at bounding box center [176, 22] width 10 height 11
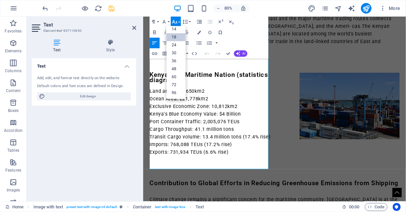
scroll to position [53, 0]
click at [179, 21] on button "Font Size" at bounding box center [176, 22] width 10 height 11
click at [169, 21] on button "Font Family" at bounding box center [165, 22] width 10 height 11
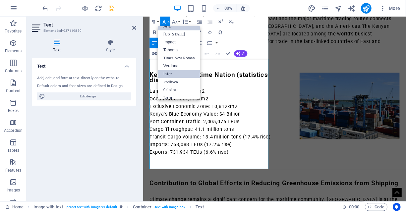
scroll to position [23, 0]
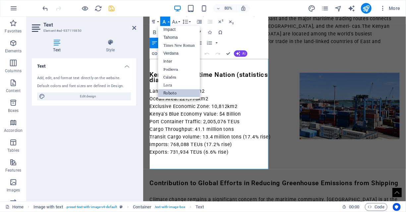
click at [173, 93] on link "Roboto" at bounding box center [179, 93] width 42 height 8
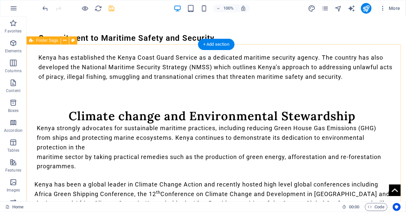
scroll to position [2553, 0]
